Goal: Information Seeking & Learning: Learn about a topic

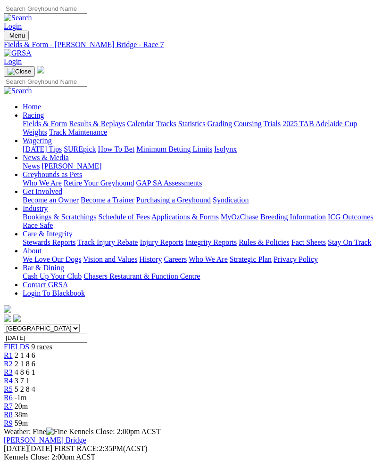
click at [13, 352] on span "R1" at bounding box center [8, 356] width 9 height 8
click at [13, 360] on span "R2" at bounding box center [8, 364] width 9 height 8
click at [13, 369] on span "R3" at bounding box center [8, 373] width 9 height 8
click at [13, 377] on span "R4" at bounding box center [8, 381] width 9 height 8
click at [13, 385] on span "R5" at bounding box center [8, 389] width 9 height 8
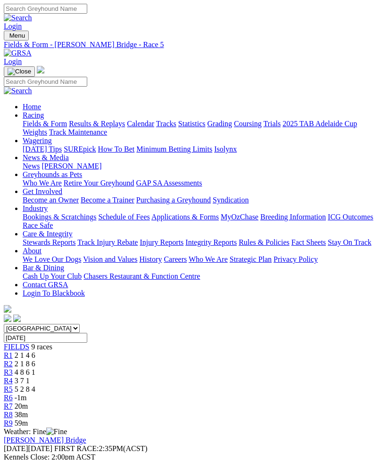
click at [13, 394] on span "R6" at bounding box center [8, 398] width 9 height 8
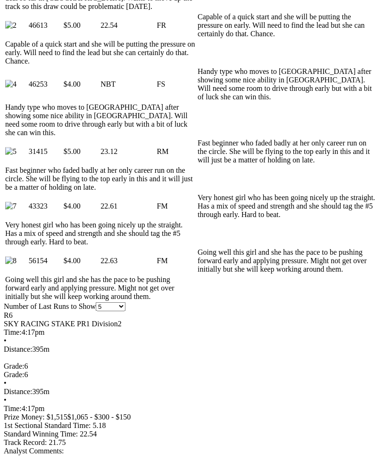
scroll to position [557, 0]
